Goal: Task Accomplishment & Management: Use online tool/utility

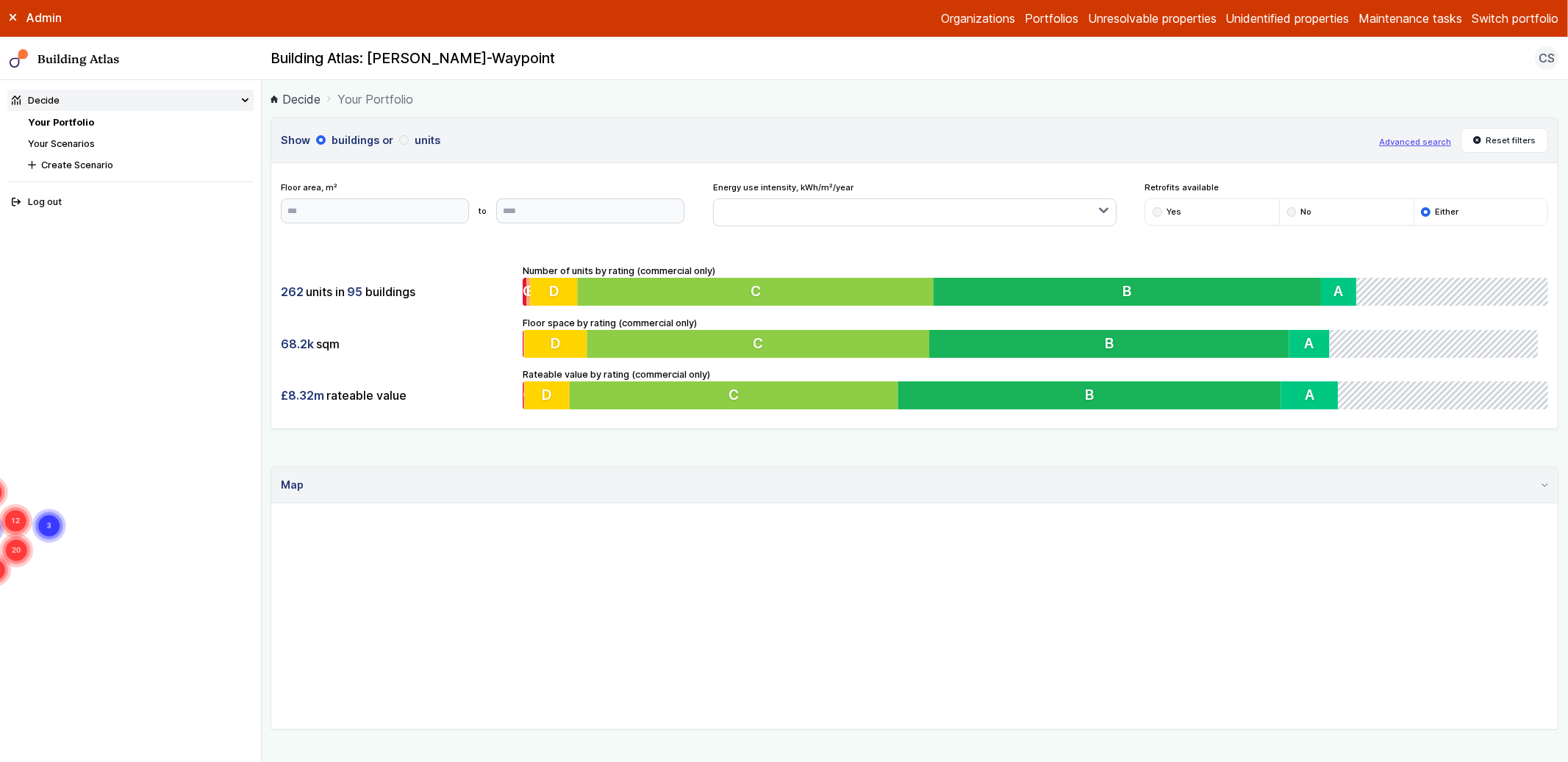
scroll to position [601, 0]
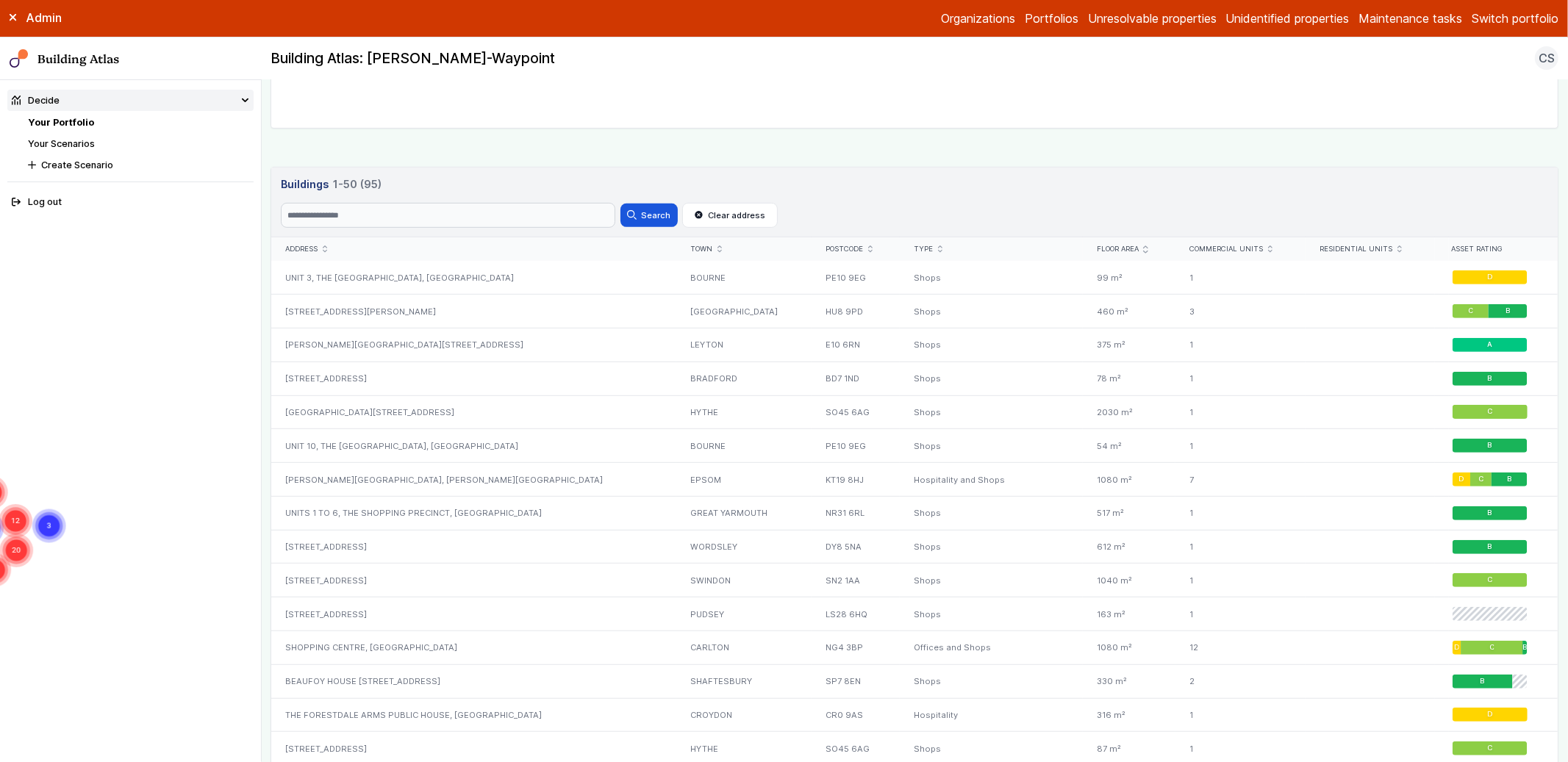
click at [1499, 15] on button "Switch portfolio" at bounding box center [1515, 18] width 87 height 18
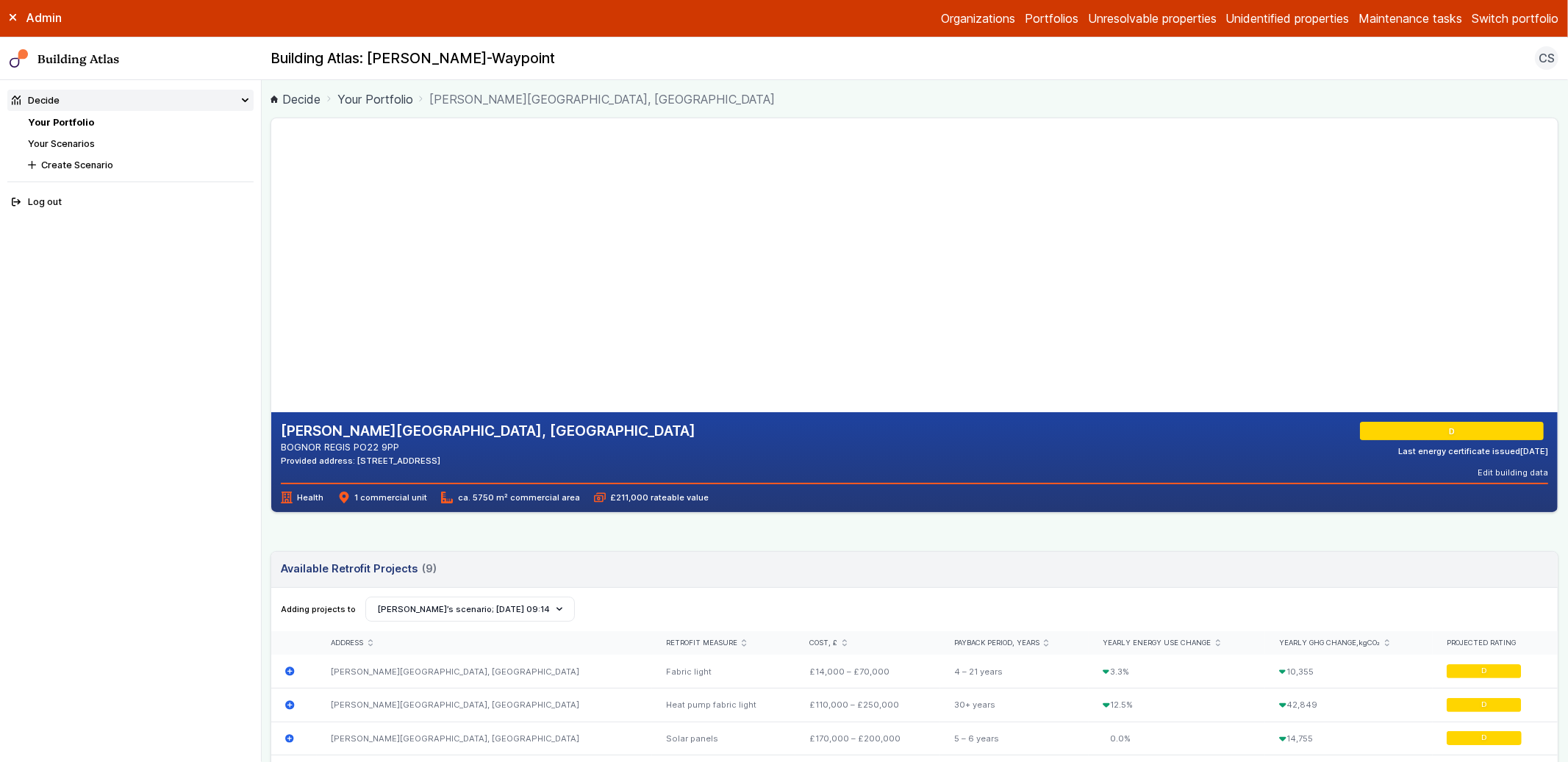
drag, startPoint x: 355, startPoint y: 447, endPoint x: 398, endPoint y: 446, distance: 43.0
click at [398, 446] on address "BOGNOR REGIS PO22 9PP" at bounding box center [488, 447] width 415 height 14
copy address "PO22 9PP"
click at [429, 457] on div "Provided address: Bognor, PO22 9PP" at bounding box center [488, 461] width 415 height 12
drag, startPoint x: 355, startPoint y: 449, endPoint x: 398, endPoint y: 447, distance: 43.0
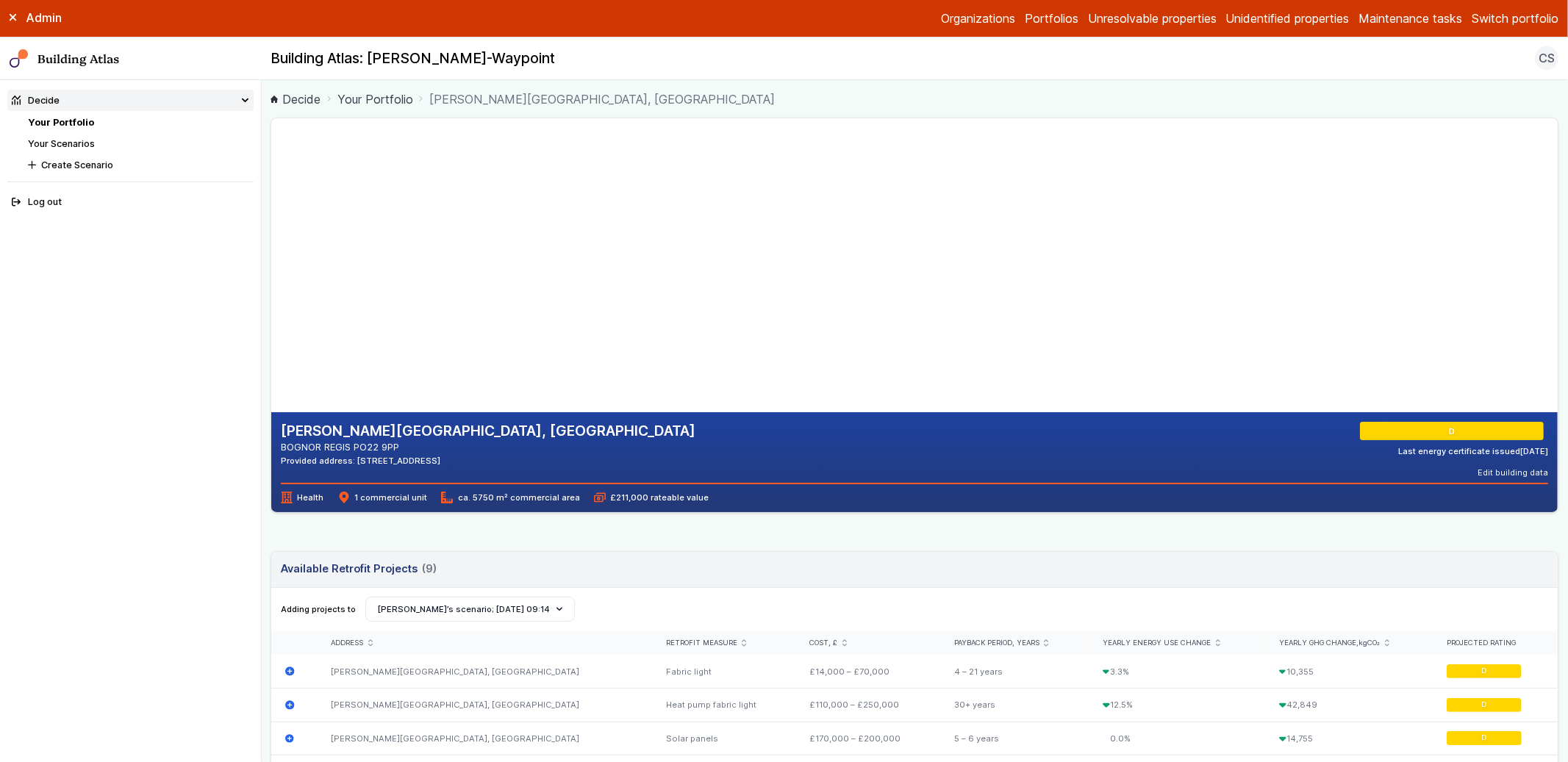
click at [398, 447] on address "BOGNOR REGIS PO22 9PP" at bounding box center [488, 447] width 415 height 14
copy address "PO22 9PP"
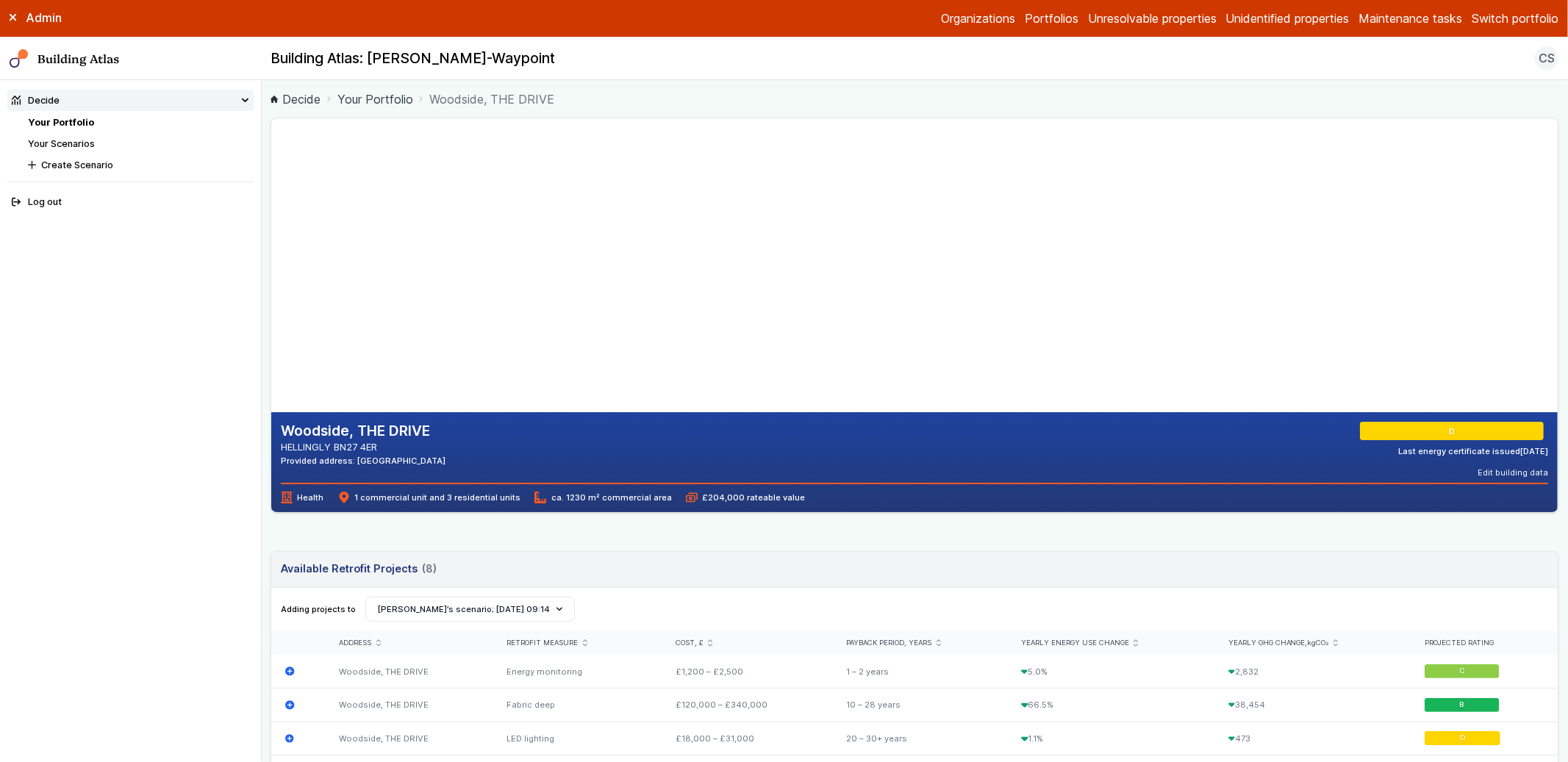
drag, startPoint x: 391, startPoint y: 458, endPoint x: 421, endPoint y: 463, distance: 30.4
click at [421, 463] on div "Provided address: [GEOGRAPHIC_DATA]" at bounding box center [363, 461] width 165 height 12
click at [399, 457] on div "Provided address: [GEOGRAPHIC_DATA]" at bounding box center [363, 461] width 165 height 12
drag, startPoint x: 399, startPoint y: 459, endPoint x: 436, endPoint y: 464, distance: 37.3
click at [436, 464] on div "Provided address: [GEOGRAPHIC_DATA]" at bounding box center [363, 461] width 165 height 12
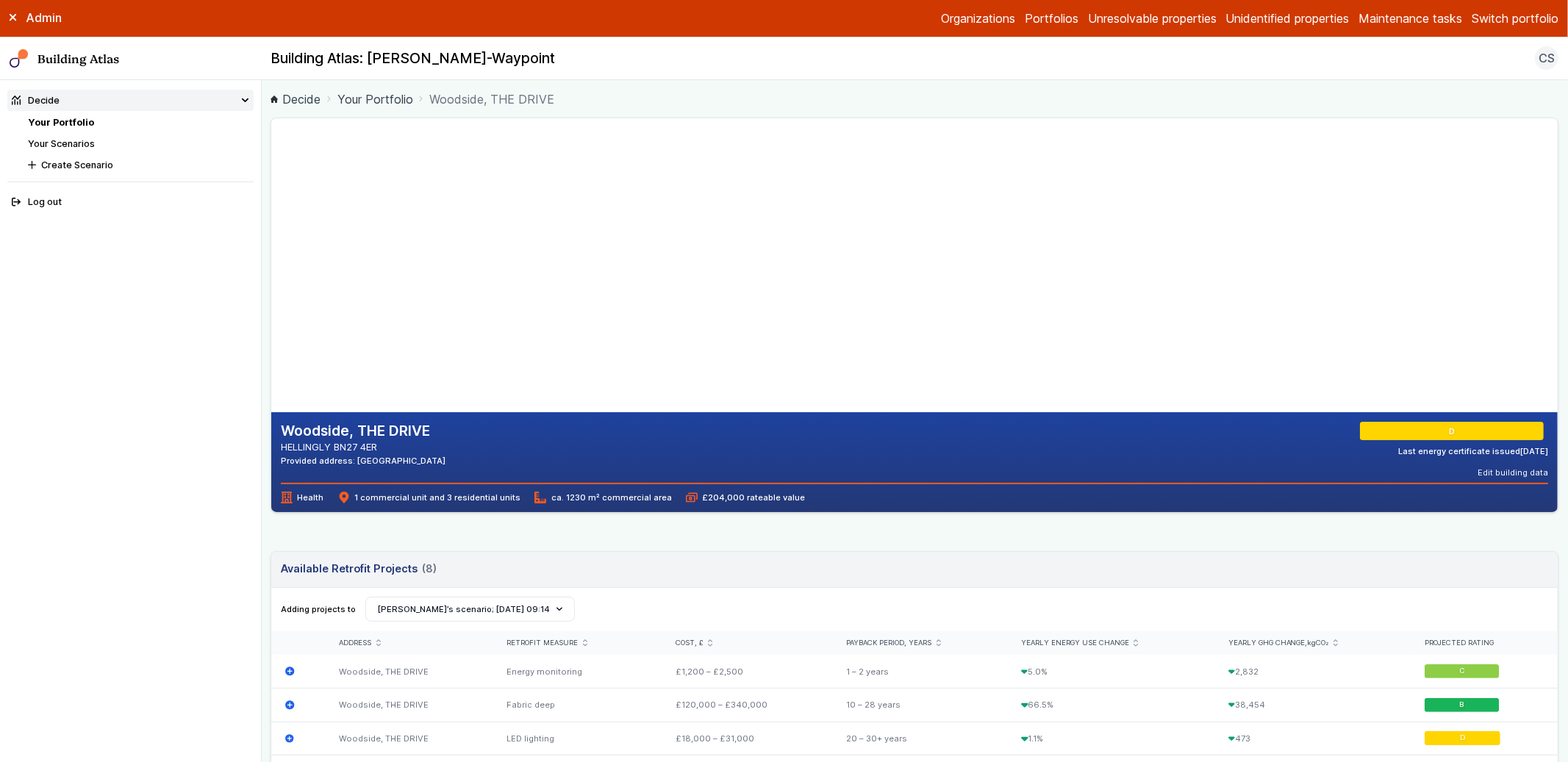
copy div "BN27 4ER"
